Goal: Information Seeking & Learning: Learn about a topic

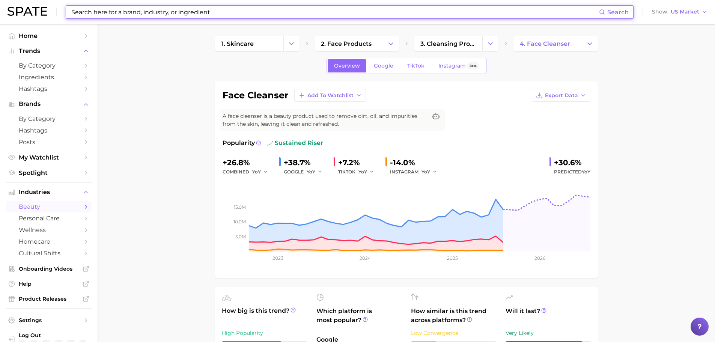
click at [174, 16] on input at bounding box center [335, 12] width 529 height 13
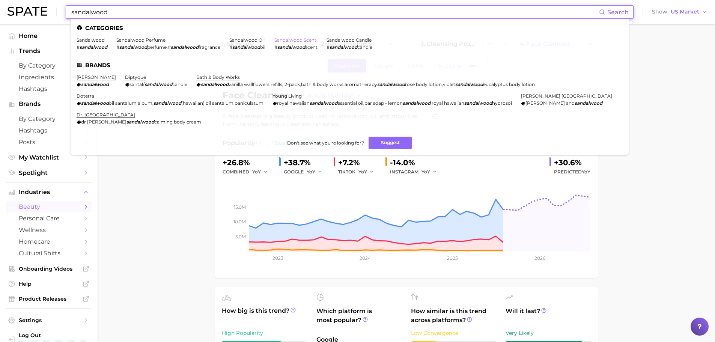
type input "sandalwood"
click at [287, 39] on link "sandalwood scent" at bounding box center [296, 40] width 42 height 6
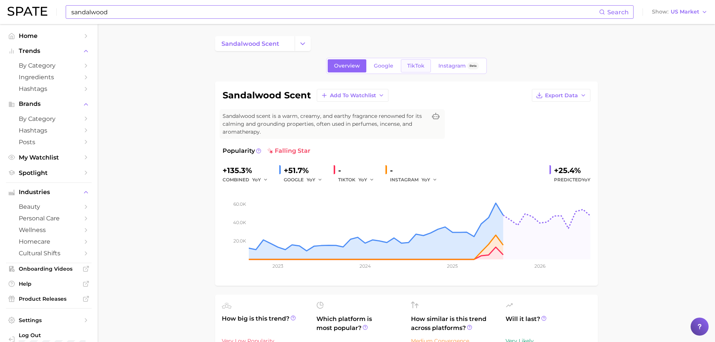
click at [416, 66] on span "TikTok" at bounding box center [416, 66] width 17 height 6
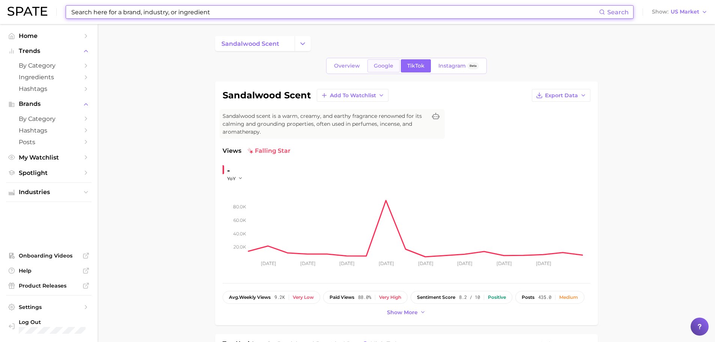
click at [385, 68] on span "Google" at bounding box center [384, 66] width 20 height 6
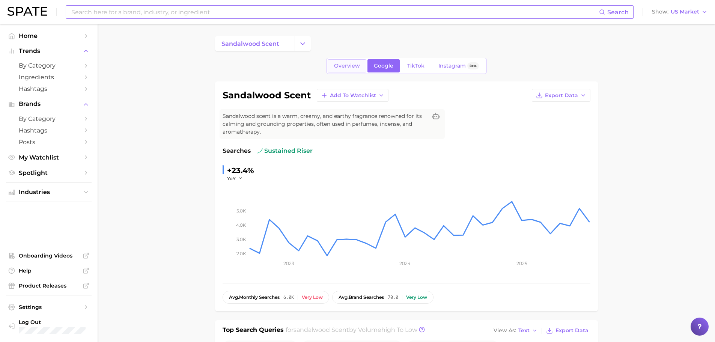
click at [346, 63] on span "Overview" at bounding box center [347, 66] width 26 height 6
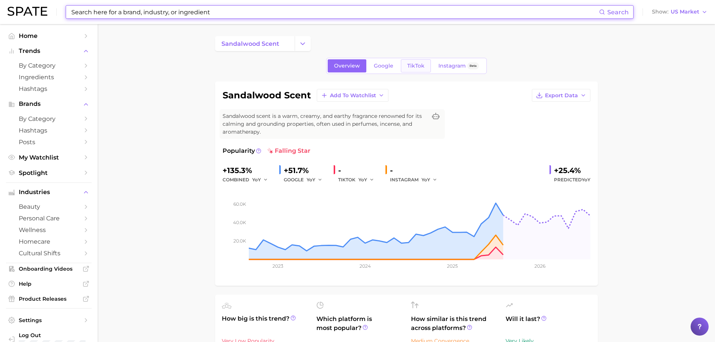
click at [406, 66] on link "TikTok" at bounding box center [416, 65] width 30 height 13
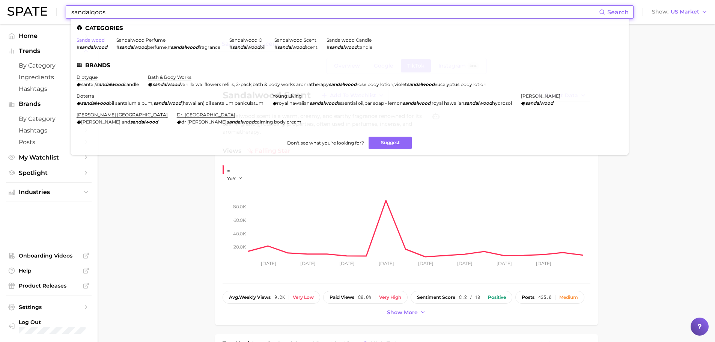
type input "sandalqoos"
click at [93, 38] on link "sandalwood" at bounding box center [91, 40] width 28 height 6
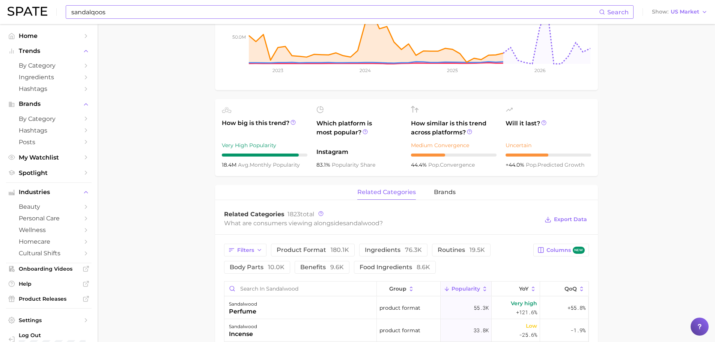
scroll to position [338, 0]
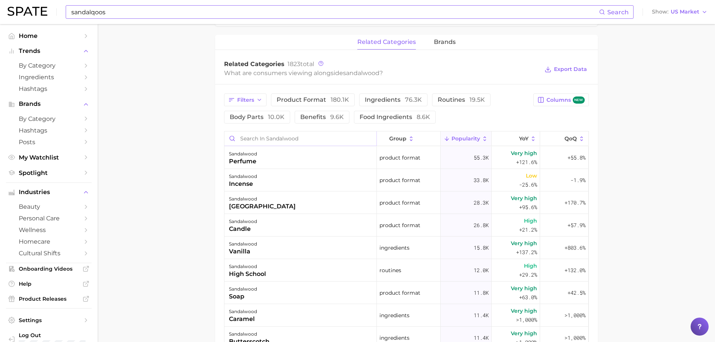
click at [242, 137] on input "Search in sandalwood" at bounding box center [301, 138] width 152 height 14
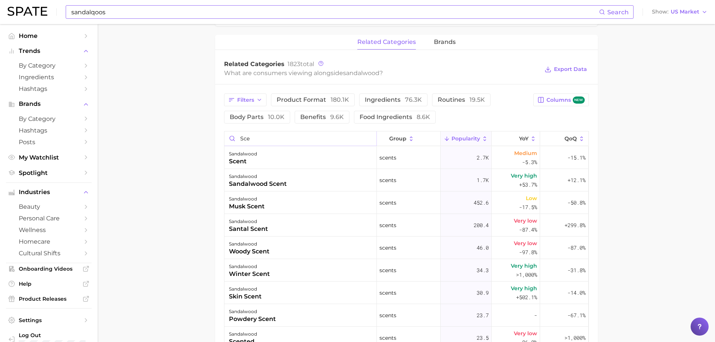
type input "sce"
